Goal: Information Seeking & Learning: Learn about a topic

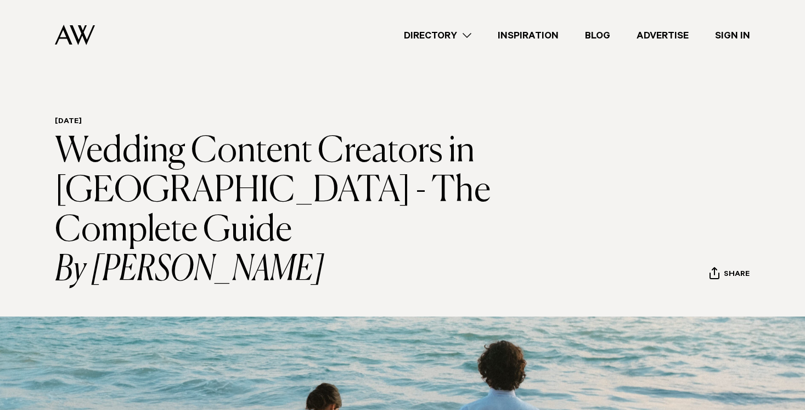
scroll to position [4233, 0]
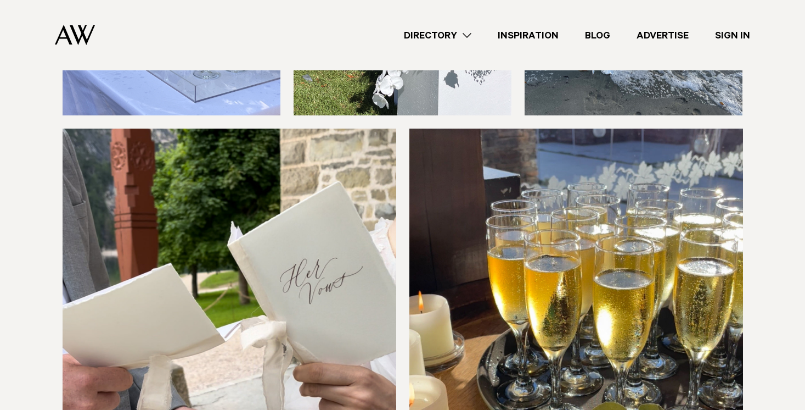
click at [403, 198] on figure at bounding box center [403, 206] width 681 height 767
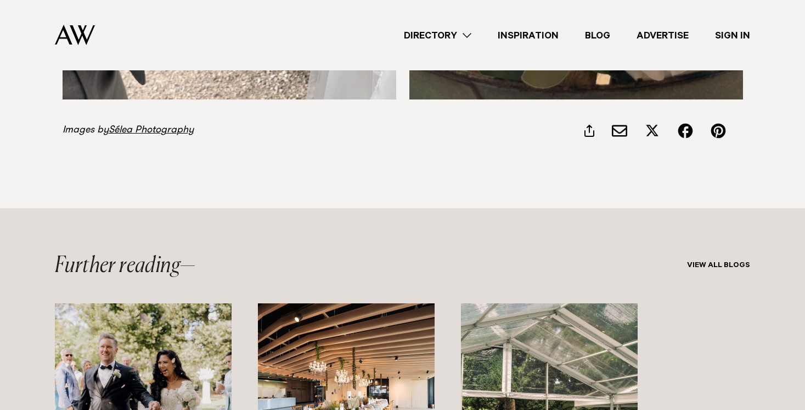
scroll to position [4747, 0]
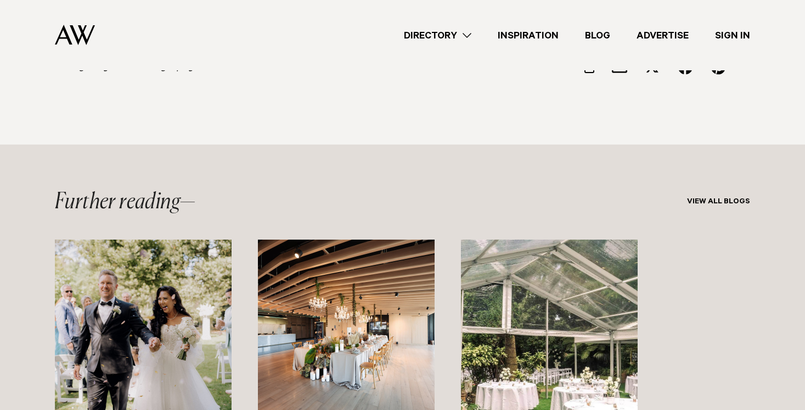
scroll to position [4775, 0]
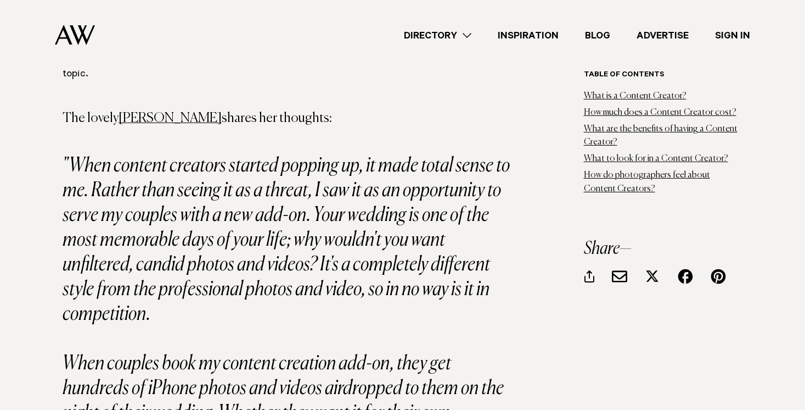
scroll to position [3109, 0]
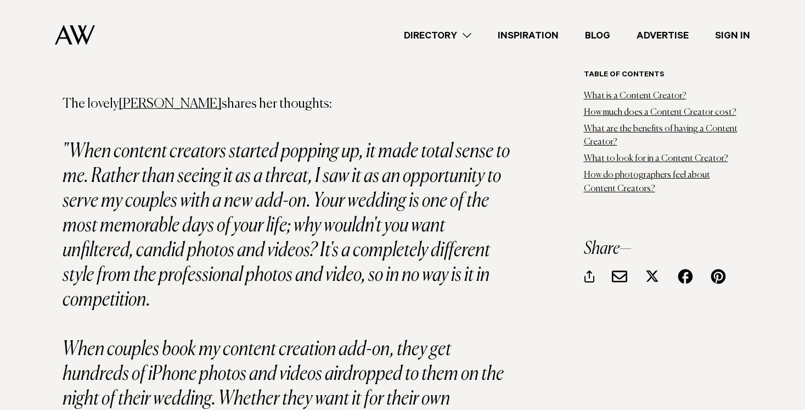
click at [356, 339] on em "When couples book my content creation add-on, they get hundreds of iPhone photo…" at bounding box center [283, 398] width 441 height 119
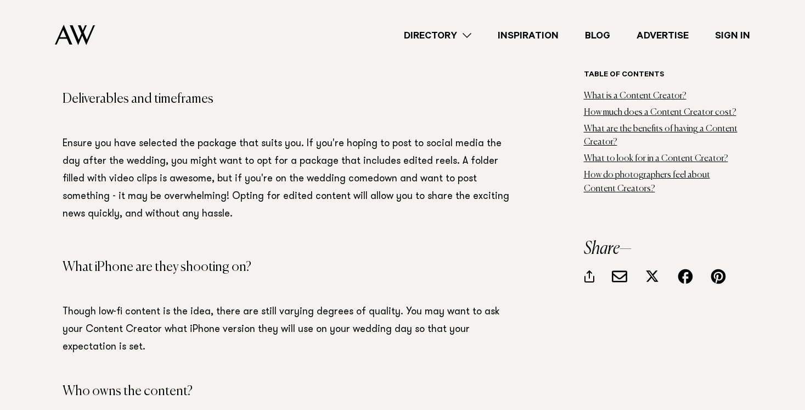
scroll to position [2664, 0]
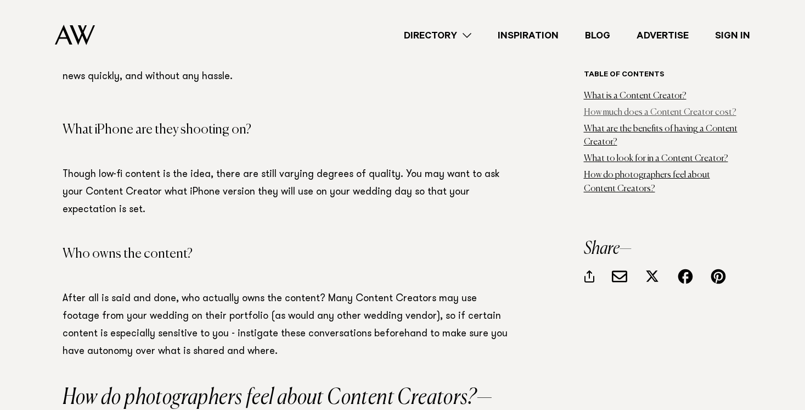
click at [620, 115] on link "How much does a Content Creator cost?" at bounding box center [660, 112] width 153 height 9
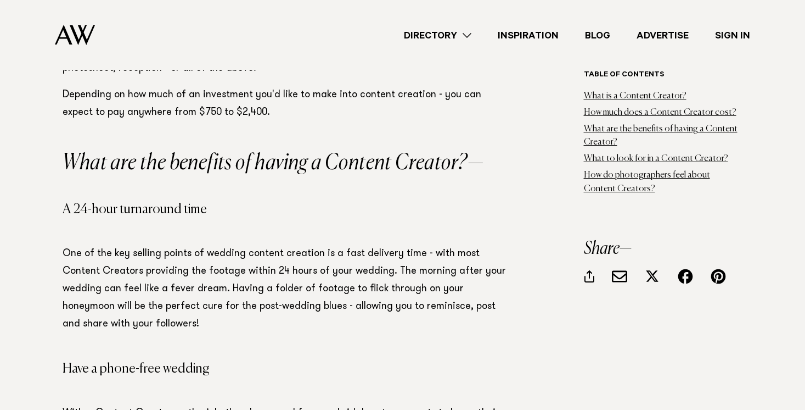
scroll to position [1397, 0]
click at [323, 252] on p "One of the key selling points of wedding content creation is a fast delivery ti…" at bounding box center [288, 296] width 450 height 105
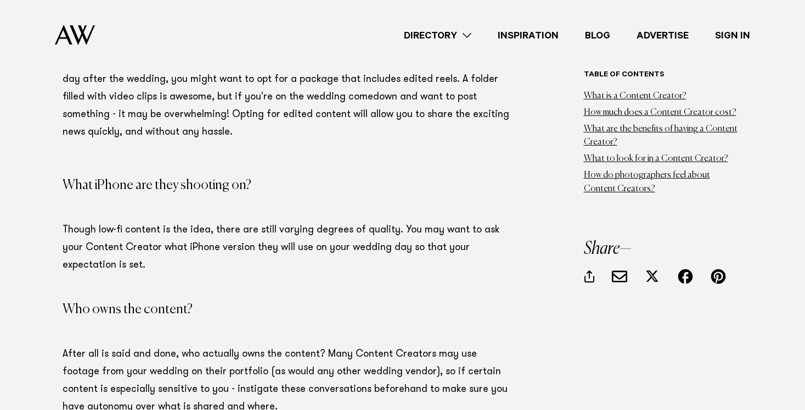
scroll to position [2611, 0]
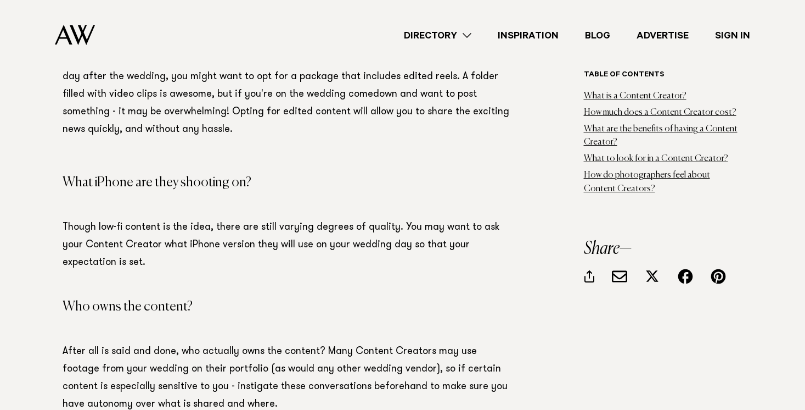
click at [300, 343] on p "After all is said and done, who actually owns the content? Many Content Creator…" at bounding box center [288, 387] width 450 height 88
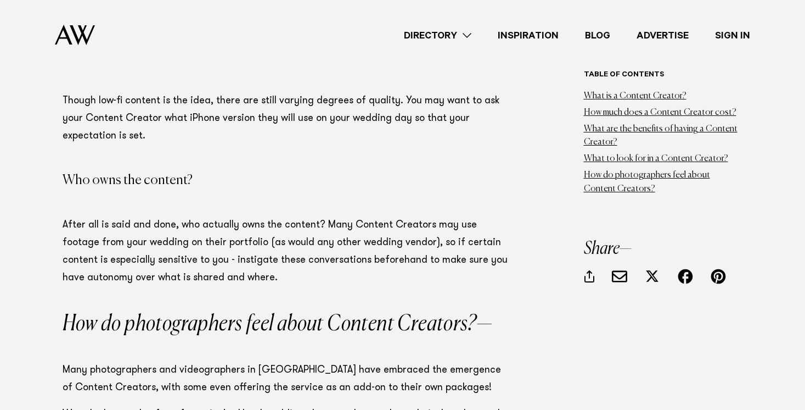
scroll to position [2747, 0]
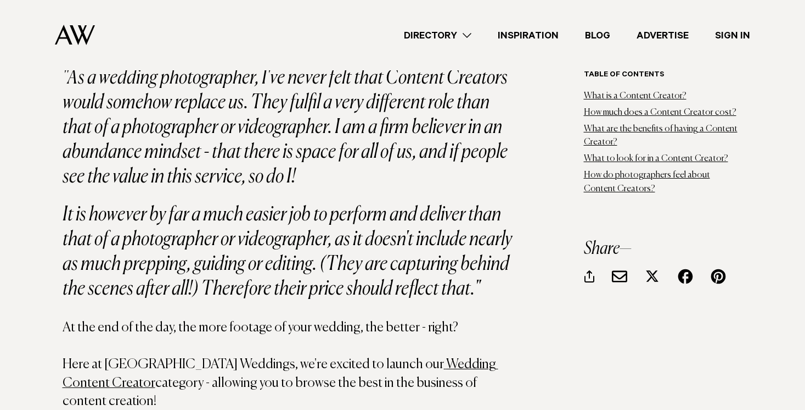
scroll to position [3574, 0]
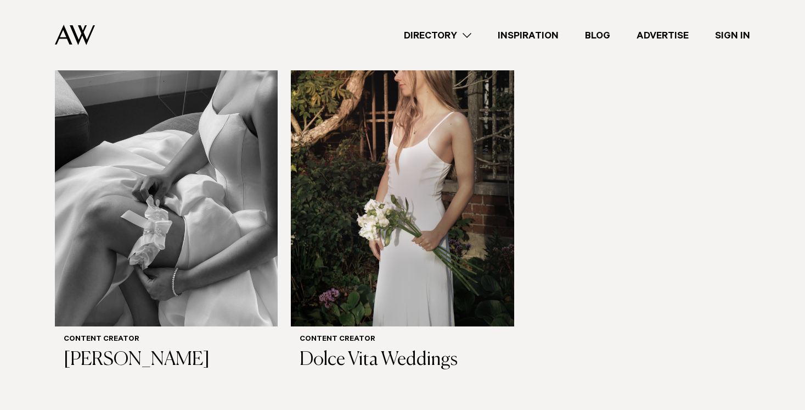
click at [562, 305] on div "Content Creator Social Lover Content Creator Dear Brides Content Creator The Ai…" at bounding box center [403, 12] width 696 height 736
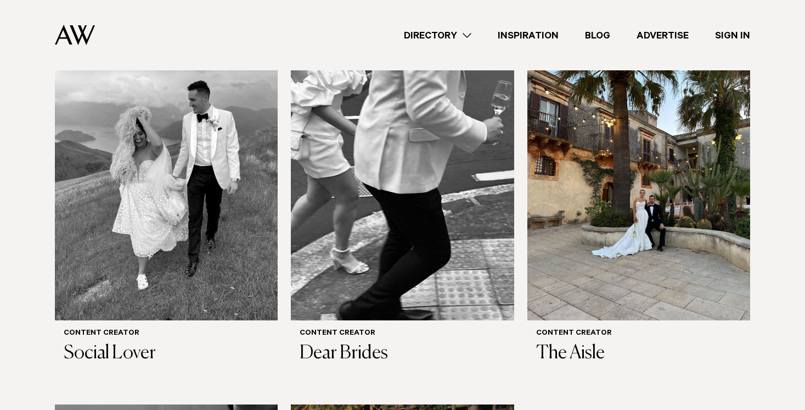
scroll to position [438, 0]
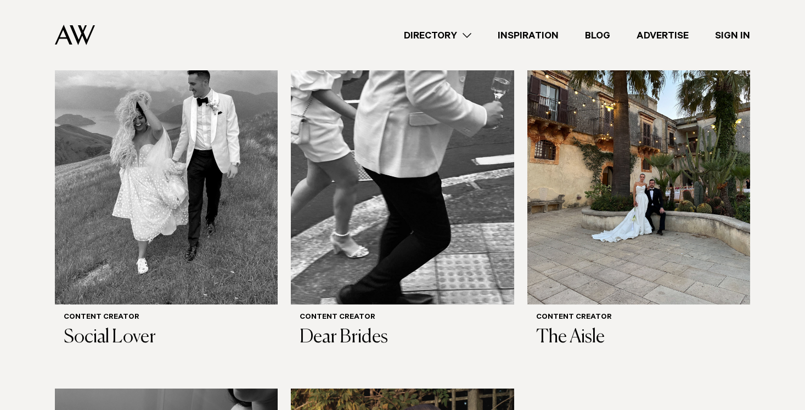
click at [520, 278] on div "Content Creator Social Lover Content Creator Dear Brides Content Creator The Ai…" at bounding box center [403, 373] width 696 height 736
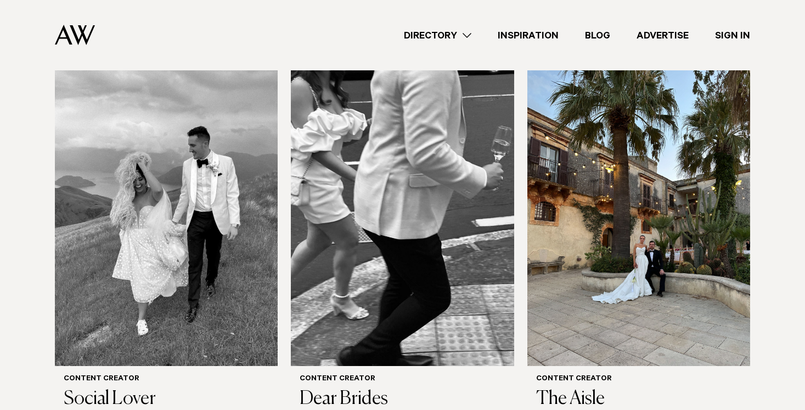
scroll to position [378, 0]
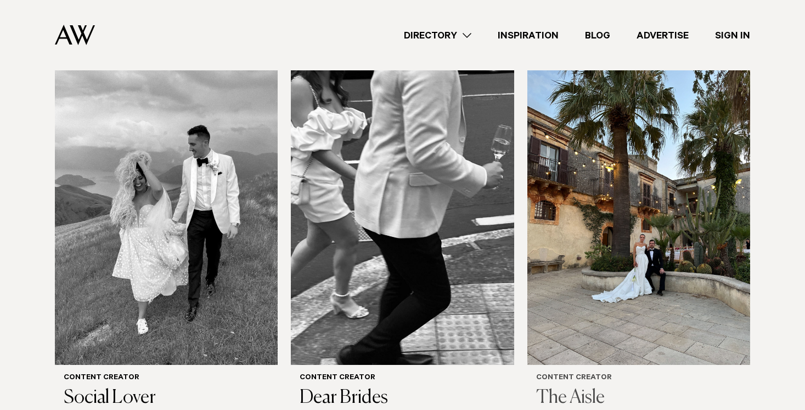
click at [581, 255] on img at bounding box center [639, 214] width 223 height 299
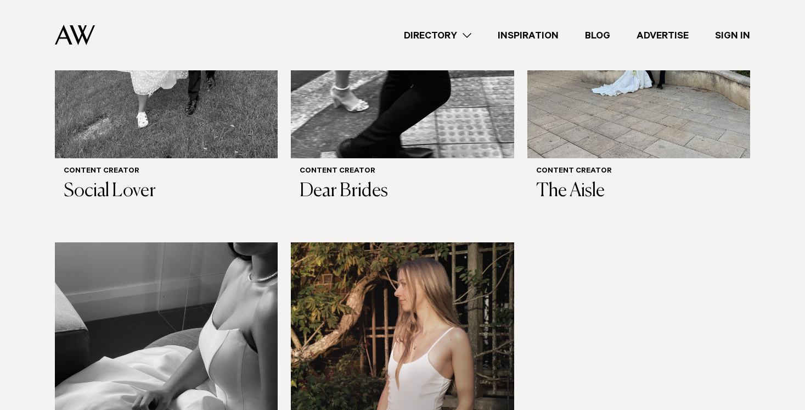
scroll to position [585, 0]
